Goal: Navigation & Orientation: Find specific page/section

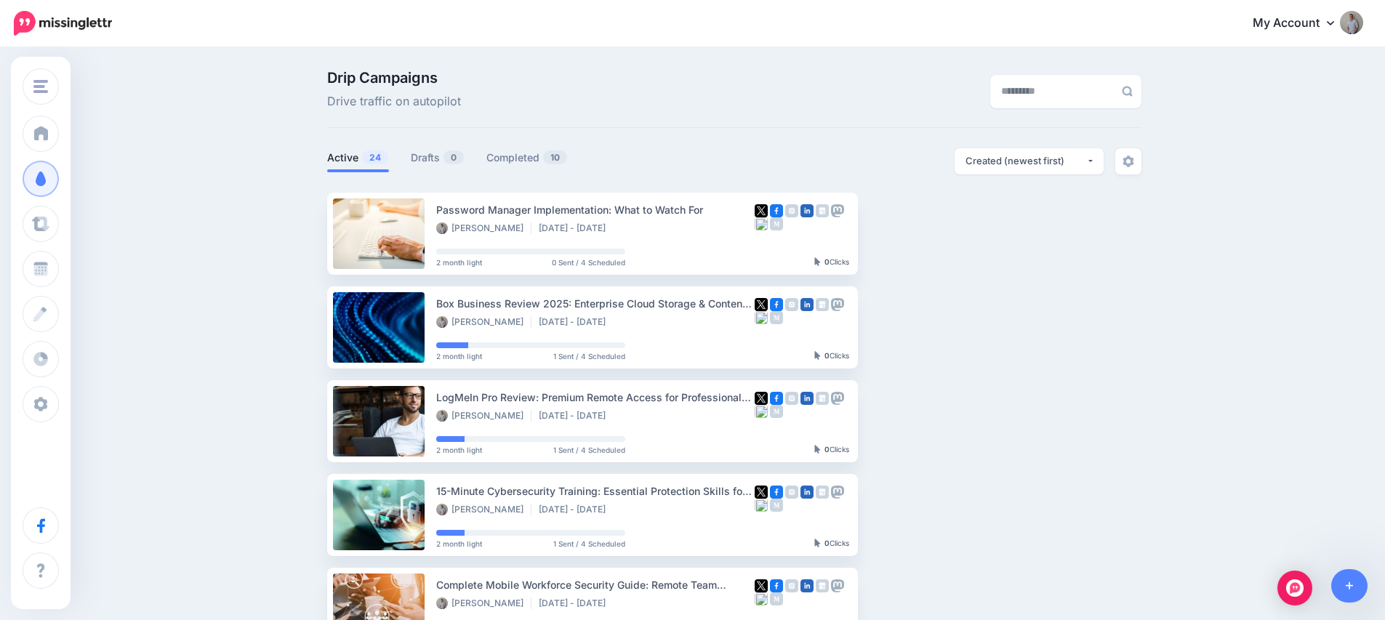
click at [430, 158] on link "Drafts 0" at bounding box center [438, 157] width 54 height 17
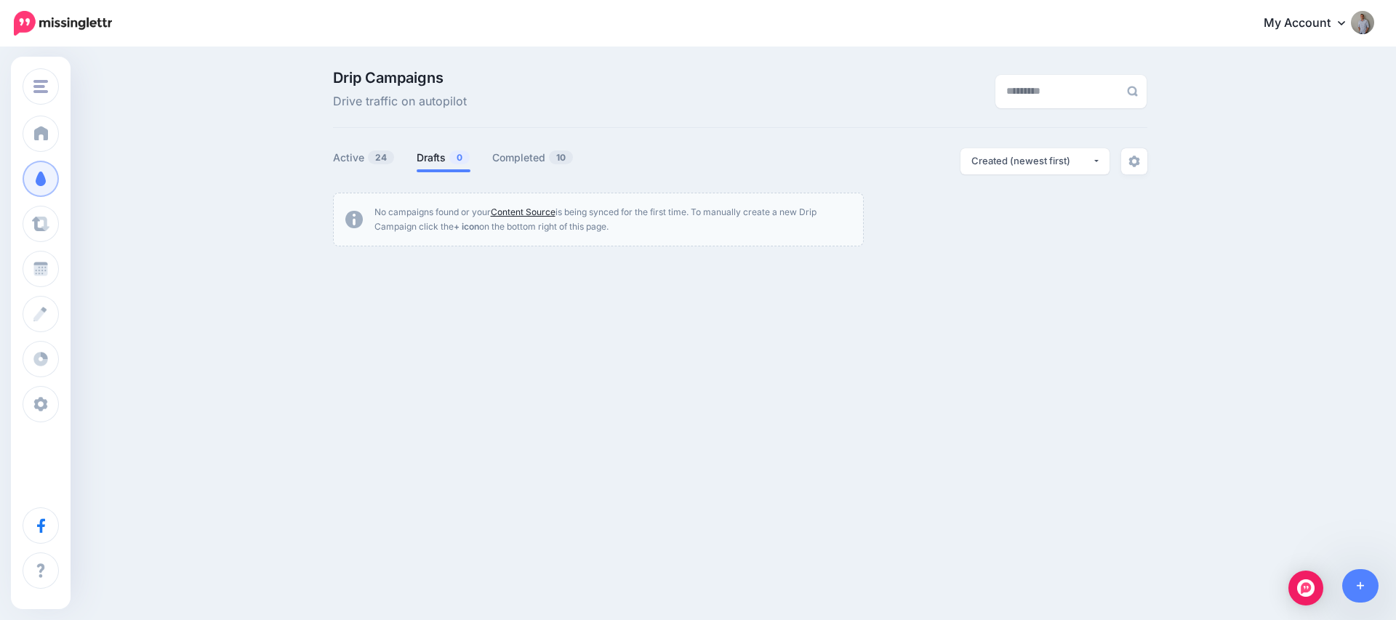
click at [535, 211] on link "Content Source" at bounding box center [523, 211] width 65 height 11
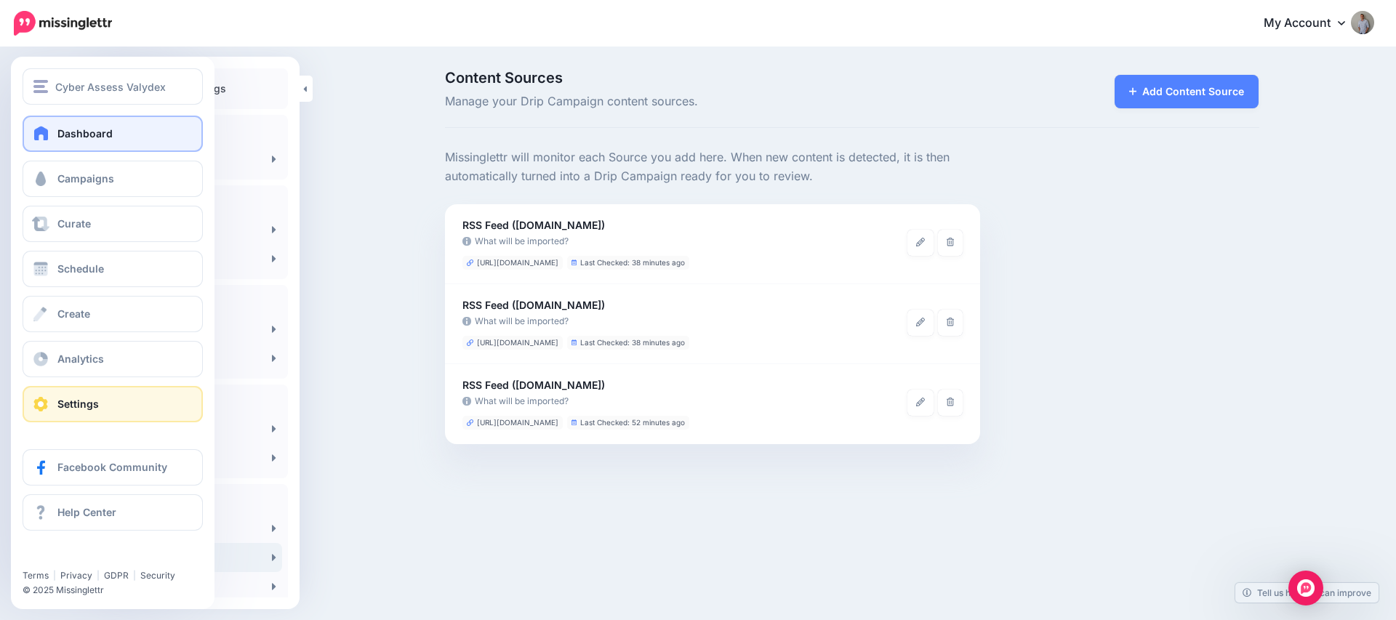
click at [39, 133] on span at bounding box center [41, 133] width 19 height 15
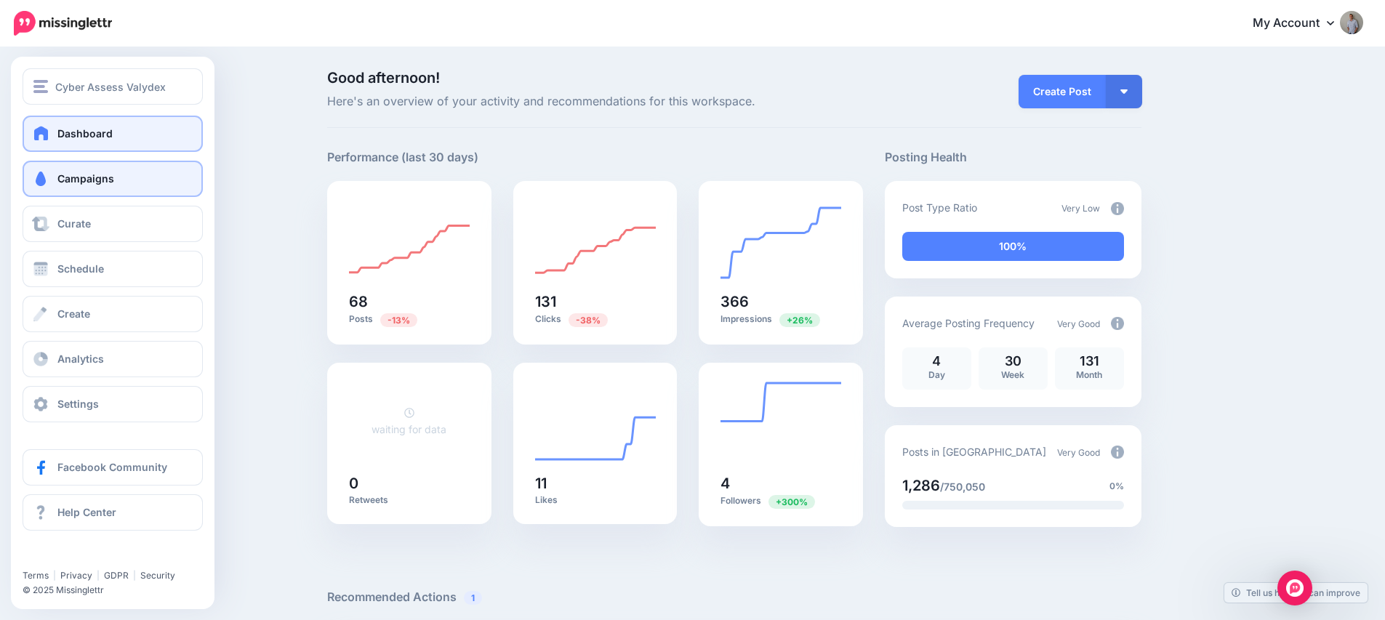
click at [70, 175] on span "Campaigns" at bounding box center [85, 178] width 57 height 12
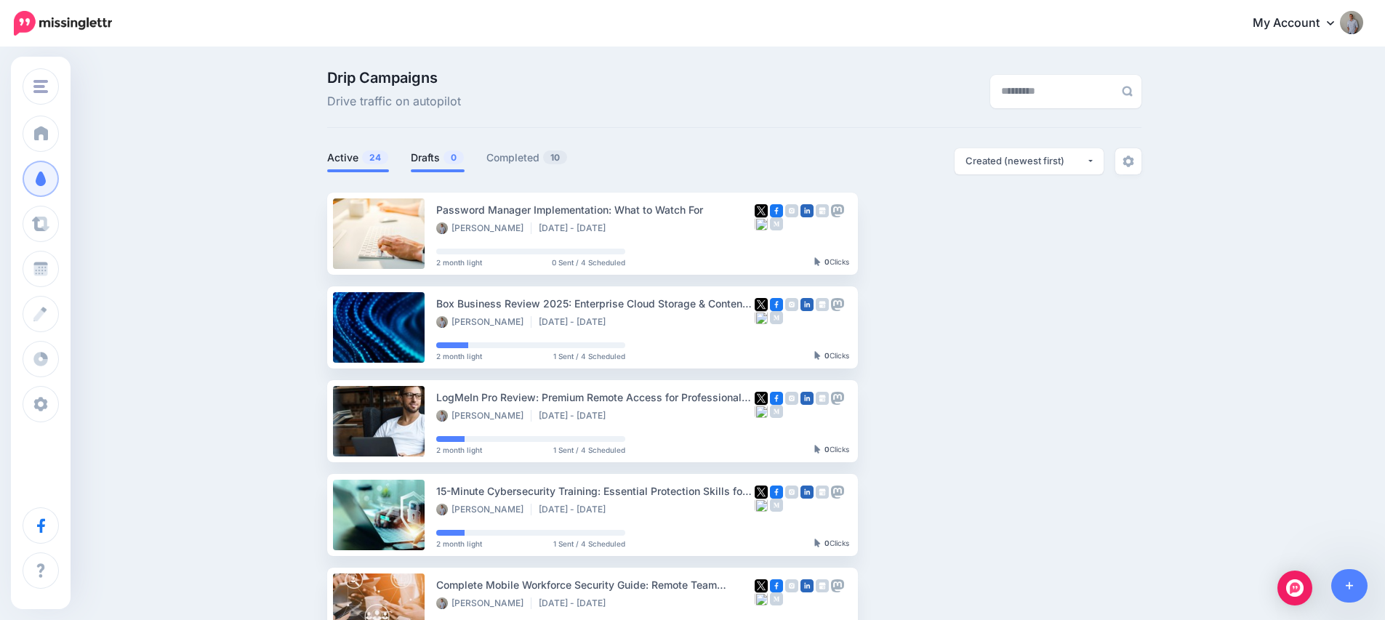
click at [425, 158] on link "Drafts 0" at bounding box center [438, 157] width 54 height 17
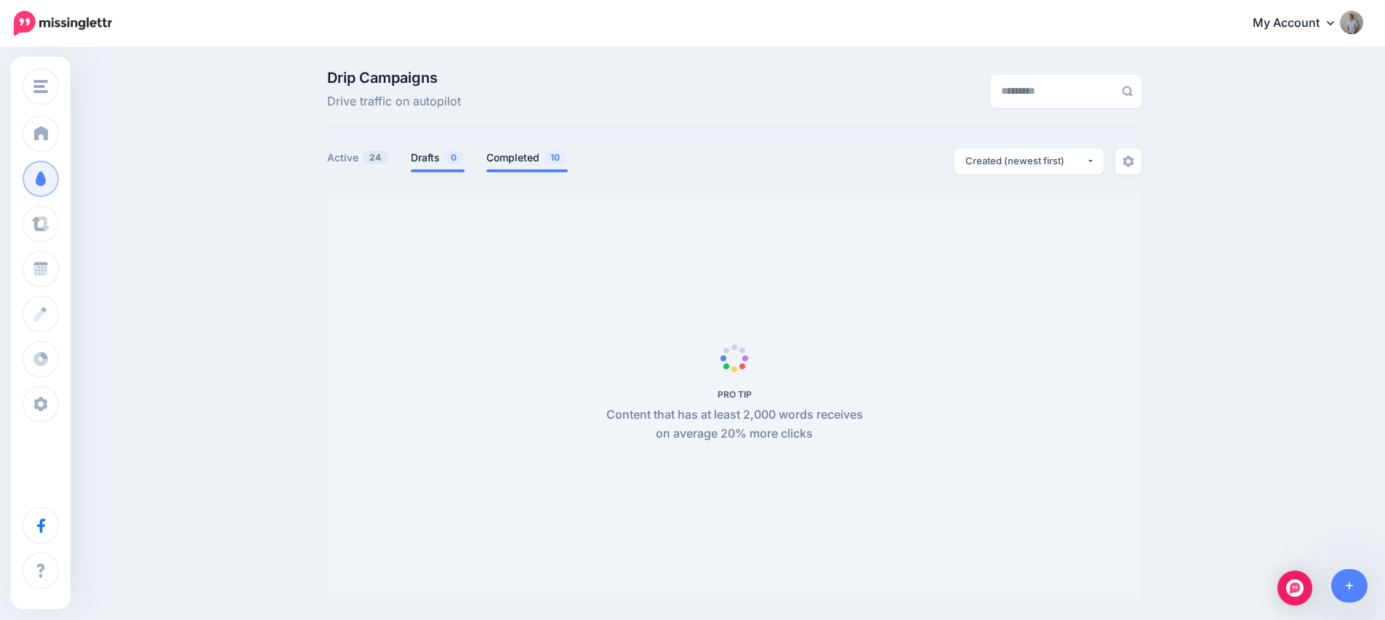
click at [536, 158] on link "Completed 10" at bounding box center [526, 157] width 81 height 17
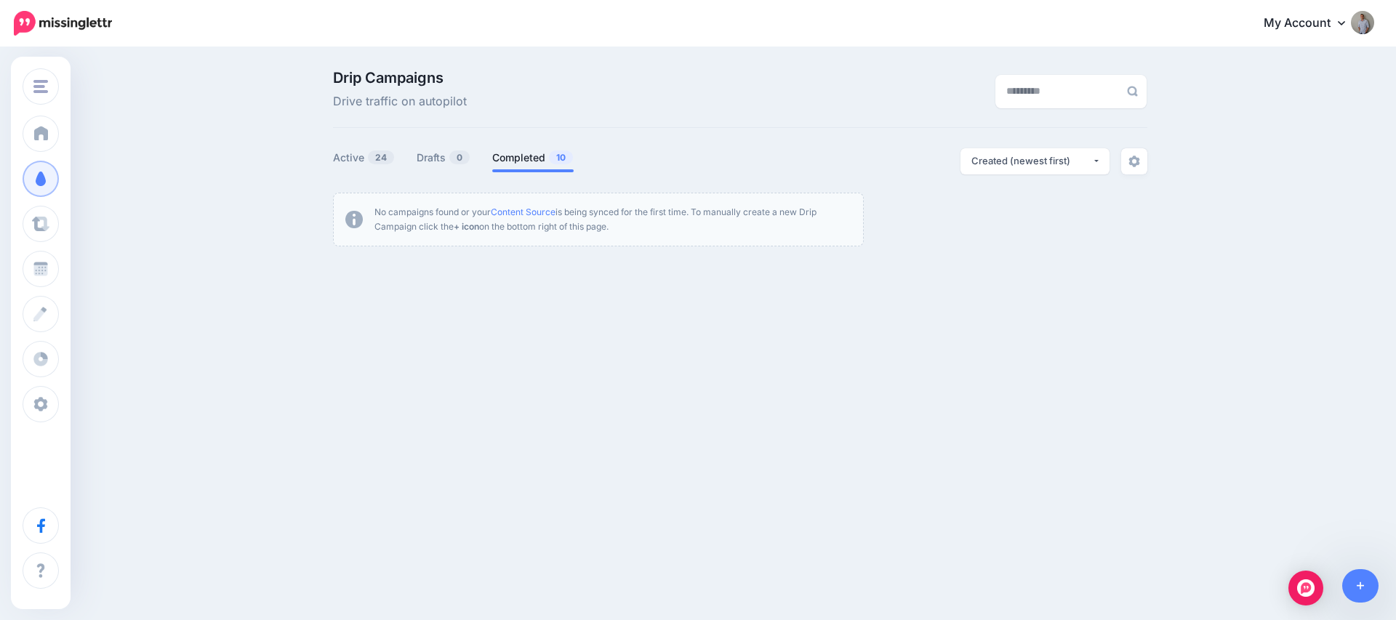
click at [542, 158] on link "Completed 10" at bounding box center [532, 157] width 81 height 17
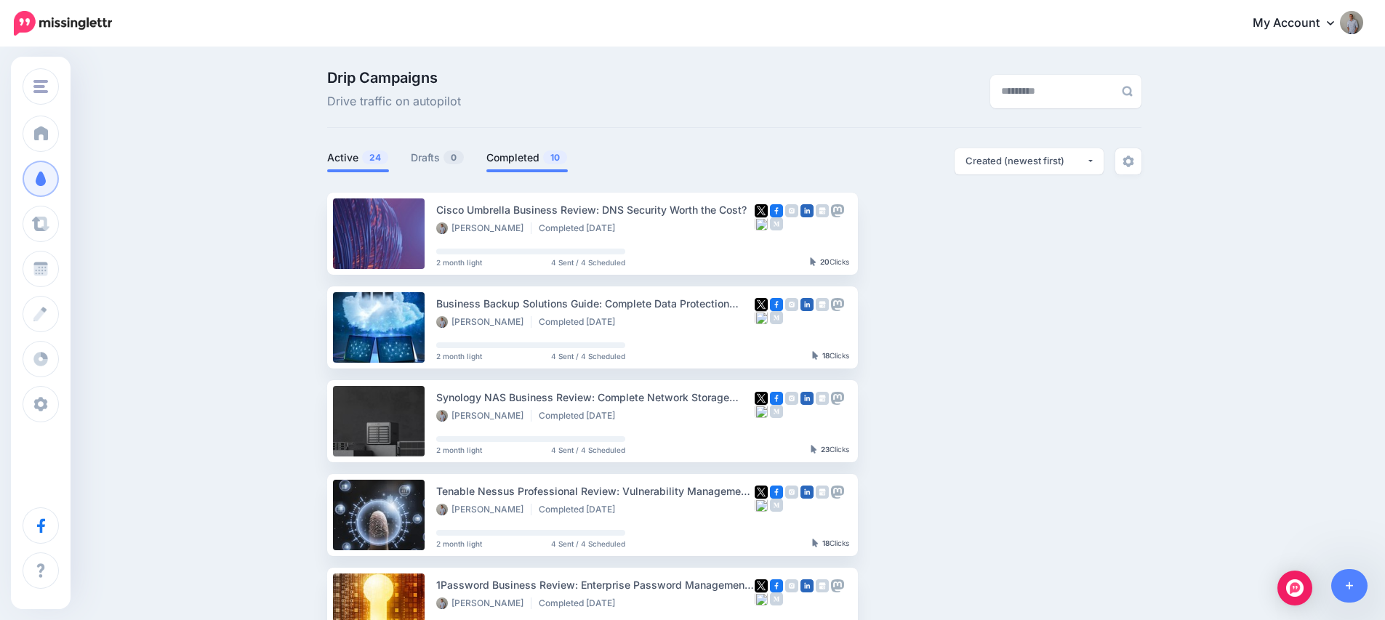
click at [361, 164] on link "Active 24" at bounding box center [358, 157] width 62 height 17
